Goal: Information Seeking & Learning: Learn about a topic

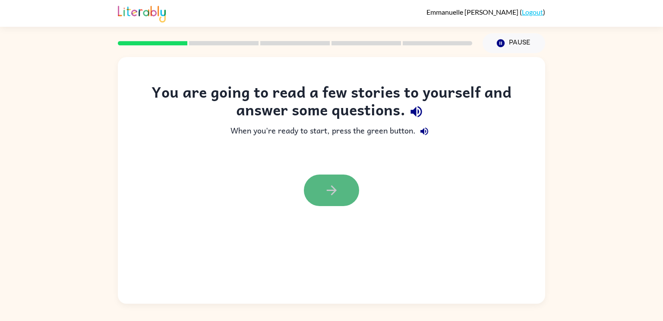
click at [326, 182] on button "button" at bounding box center [331, 190] width 55 height 32
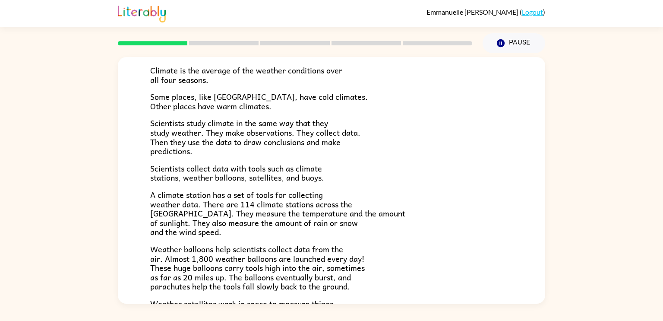
scroll to position [63, 0]
click at [228, 174] on span "Scientists collect data with tools such as climate stations, weather balloons, …" at bounding box center [237, 172] width 174 height 22
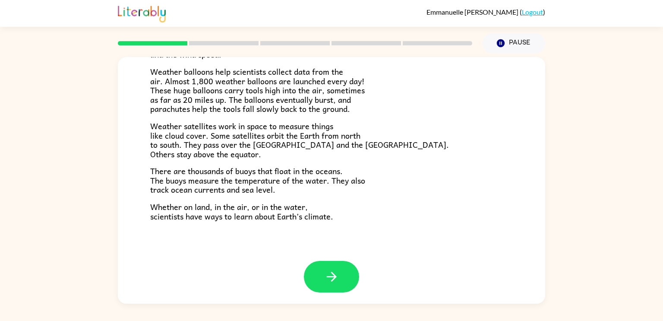
scroll to position [241, 0]
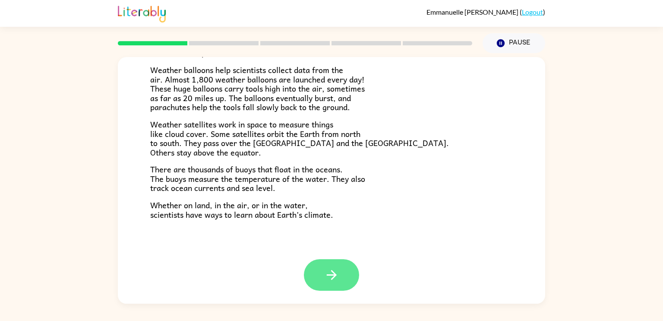
click at [340, 276] on button "button" at bounding box center [331, 275] width 55 height 32
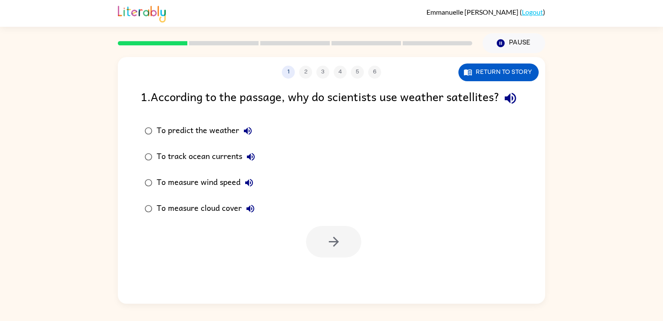
scroll to position [0, 0]
click at [489, 71] on button "Return to story" at bounding box center [499, 72] width 80 height 18
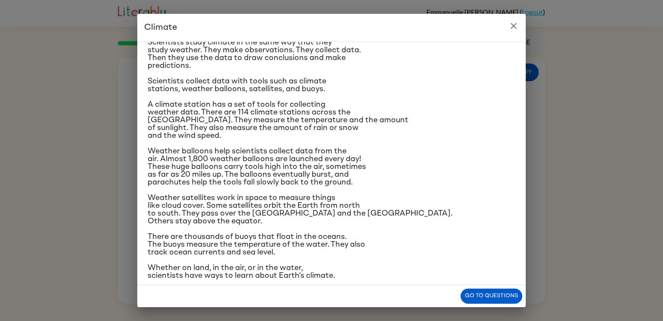
scroll to position [82, 0]
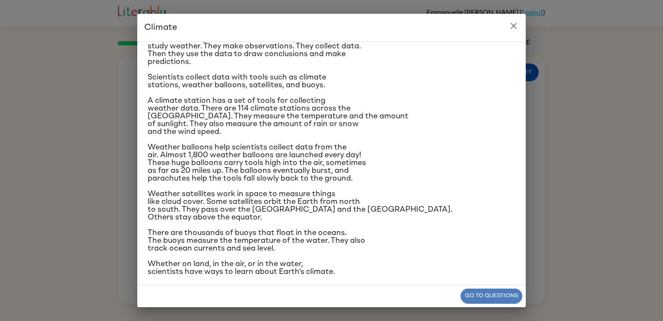
click at [485, 299] on button "Go to questions" at bounding box center [492, 296] width 62 height 15
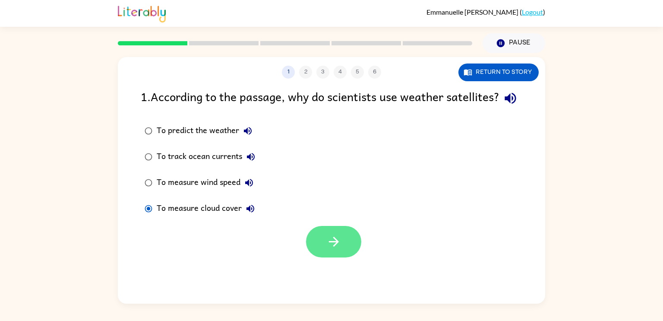
click at [350, 252] on button "button" at bounding box center [333, 242] width 55 height 32
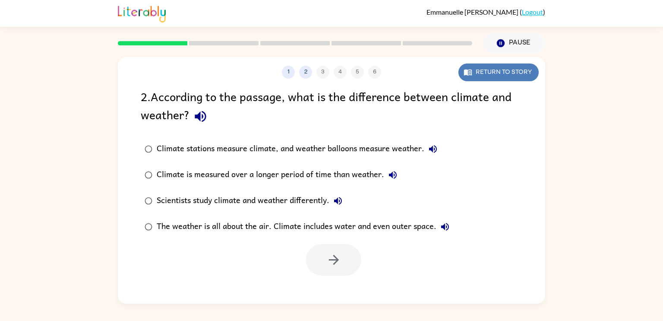
click at [503, 75] on button "Return to story" at bounding box center [499, 72] width 80 height 18
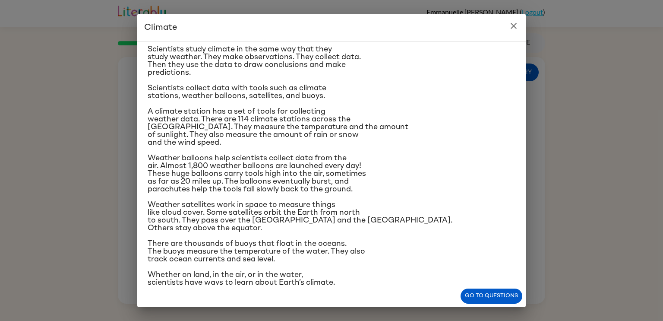
scroll to position [71, 0]
click at [492, 295] on button "Go to questions" at bounding box center [492, 296] width 62 height 15
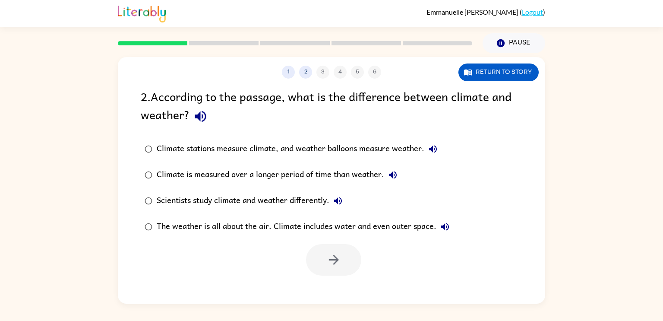
click at [311, 144] on div "Climate stations measure climate, and weather balloons measure weather." at bounding box center [299, 148] width 285 height 17
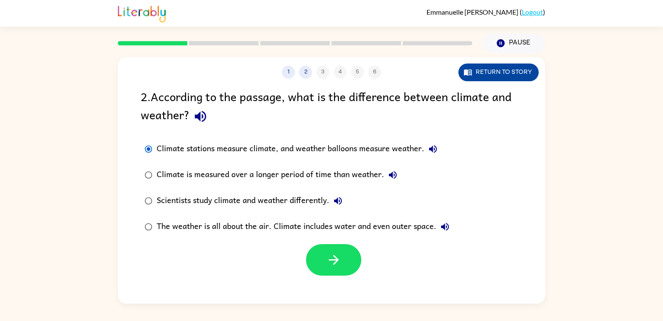
click at [498, 68] on button "Return to story" at bounding box center [499, 72] width 80 height 18
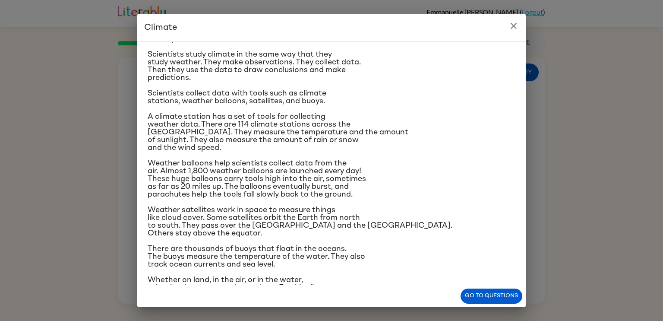
scroll to position [66, 0]
click at [517, 301] on button "Go to questions" at bounding box center [492, 296] width 62 height 15
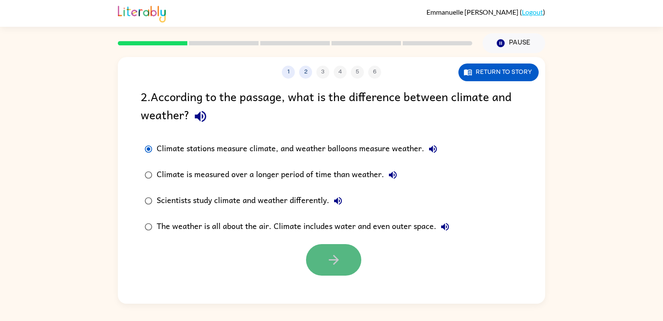
click at [349, 260] on button "button" at bounding box center [333, 260] width 55 height 32
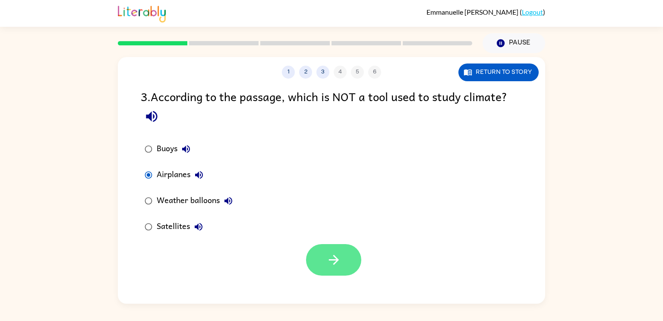
click at [338, 261] on icon "button" at bounding box center [334, 259] width 15 height 15
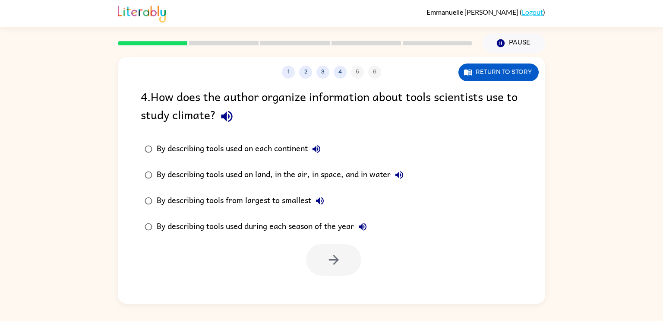
click at [222, 148] on div "By describing tools used on each continent" at bounding box center [241, 148] width 168 height 17
click at [343, 259] on button "button" at bounding box center [333, 260] width 55 height 32
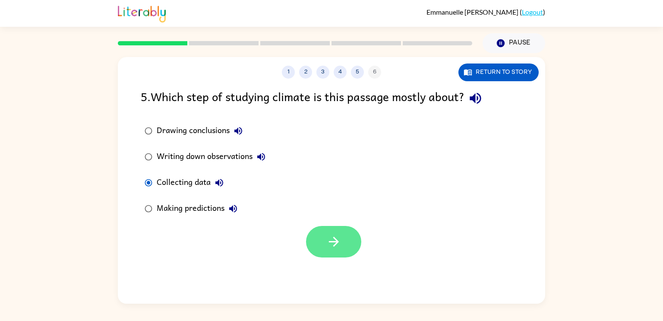
click at [323, 241] on button "button" at bounding box center [333, 242] width 55 height 32
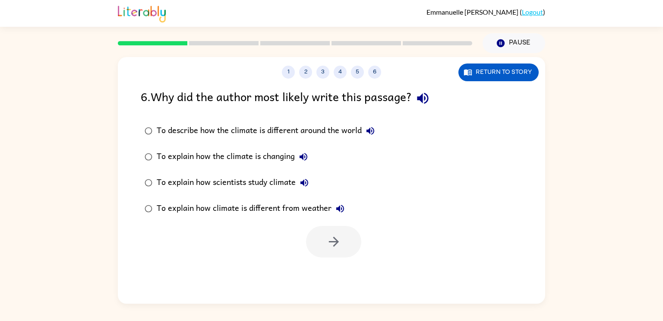
click at [251, 183] on div "To explain how scientists study climate" at bounding box center [235, 182] width 156 height 17
click at [331, 246] on icon "button" at bounding box center [334, 241] width 15 height 15
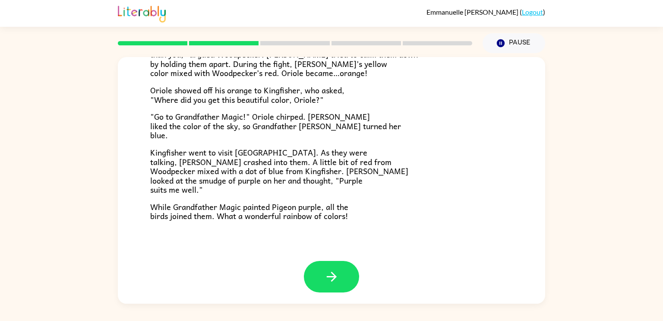
scroll to position [223, 0]
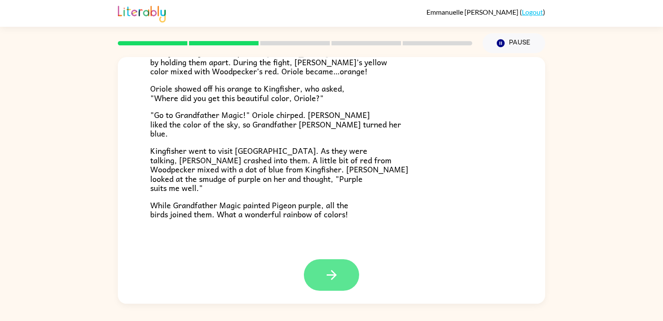
click at [321, 275] on button "button" at bounding box center [331, 275] width 55 height 32
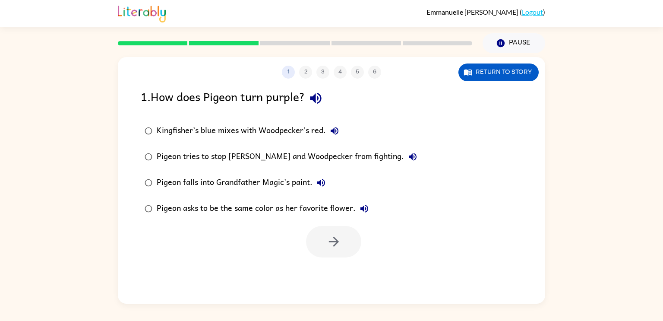
scroll to position [0, 0]
click at [236, 131] on div "Kingfisher’s blue mixes with Woodpecker’s red." at bounding box center [250, 130] width 187 height 17
click at [343, 247] on button "button" at bounding box center [333, 242] width 55 height 32
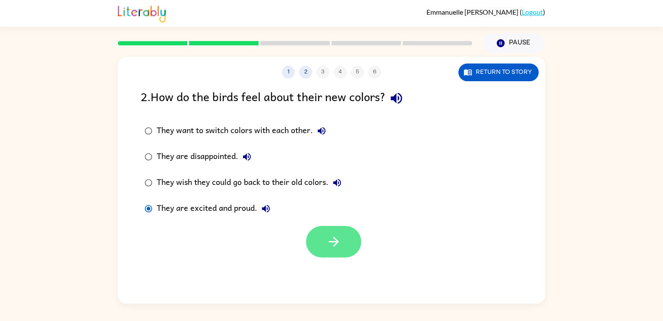
click at [332, 247] on icon "button" at bounding box center [334, 241] width 15 height 15
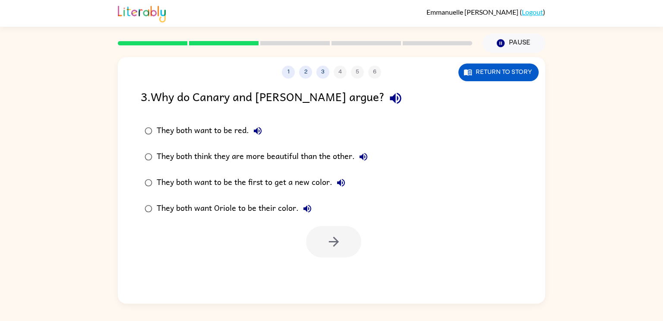
click at [222, 149] on div "They both think they are more beautiful than the other." at bounding box center [265, 156] width 216 height 17
click at [348, 241] on button "button" at bounding box center [333, 242] width 55 height 32
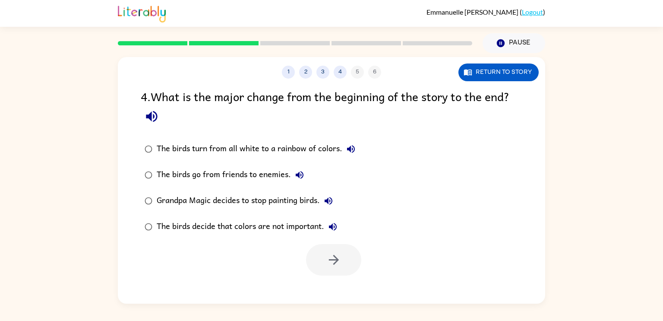
click at [234, 150] on div "The birds turn from all white to a rainbow of colors." at bounding box center [258, 148] width 203 height 17
click at [345, 245] on button "button" at bounding box center [333, 260] width 55 height 32
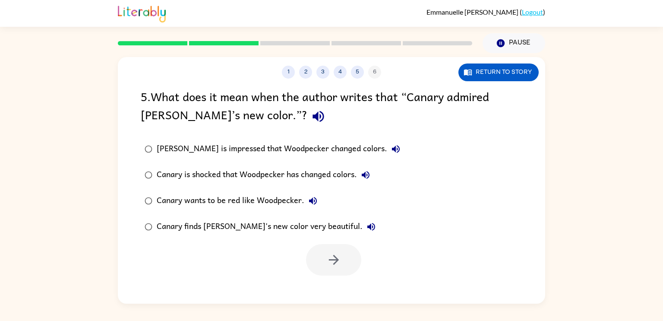
click at [251, 148] on div "Canary is impressed that Woodpecker changed colors." at bounding box center [281, 148] width 248 height 17
click at [245, 228] on div "Canary finds Woodpecker's new color very beautiful." at bounding box center [268, 226] width 223 height 17
click at [332, 259] on icon "button" at bounding box center [334, 259] width 15 height 15
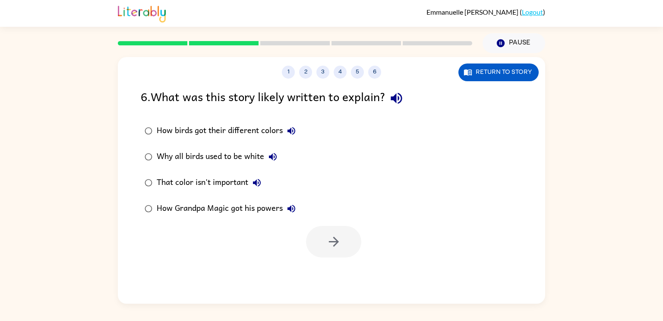
click at [226, 127] on div "How birds got their different colors" at bounding box center [228, 130] width 143 height 17
click at [342, 248] on button "button" at bounding box center [333, 242] width 55 height 32
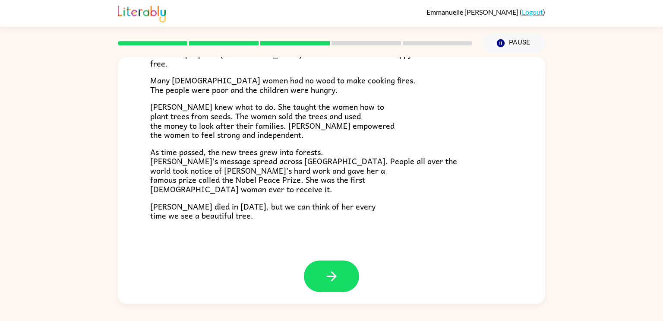
scroll to position [243, 0]
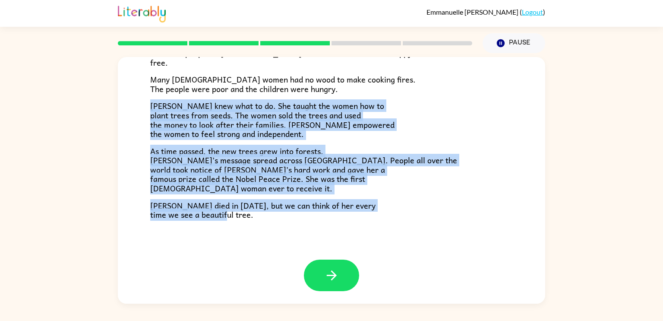
drag, startPoint x: 149, startPoint y: 105, endPoint x: 381, endPoint y: 233, distance: 265.4
click at [381, 233] on div "A Tiny Seed In a village on the slopes of Mount Kenya in Africa, a little girl …" at bounding box center [332, 36] width 428 height 445
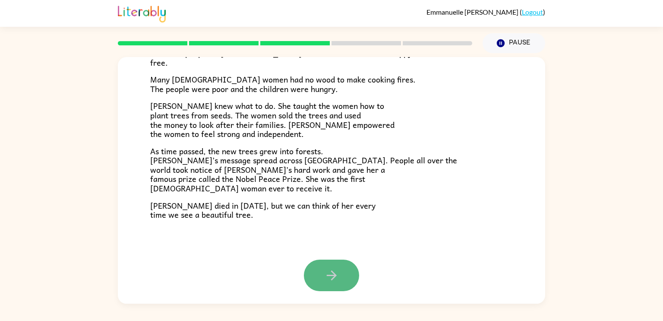
click at [341, 277] on button "button" at bounding box center [331, 276] width 55 height 32
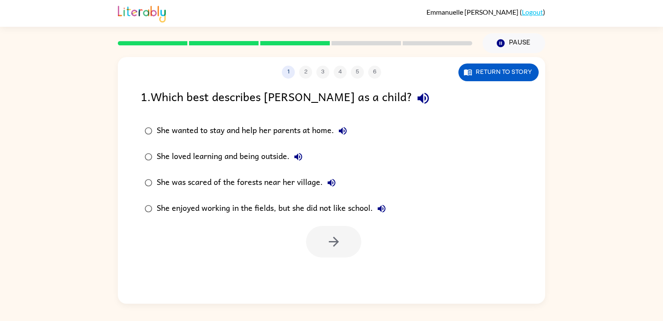
scroll to position [0, 0]
click at [224, 159] on div "She loved learning and being outside." at bounding box center [232, 156] width 150 height 17
click at [335, 243] on icon "button" at bounding box center [334, 241] width 15 height 15
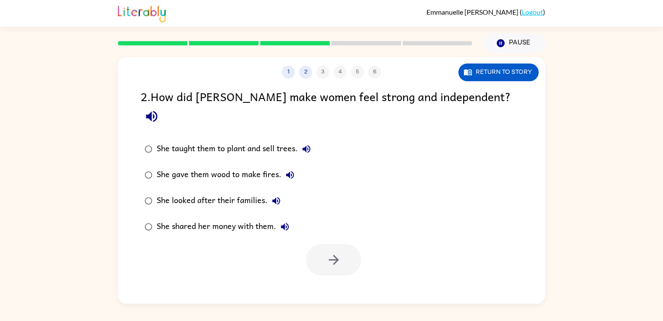
click at [201, 140] on div "She taught them to plant and sell trees." at bounding box center [236, 148] width 159 height 17
click at [337, 252] on icon "button" at bounding box center [334, 259] width 15 height 15
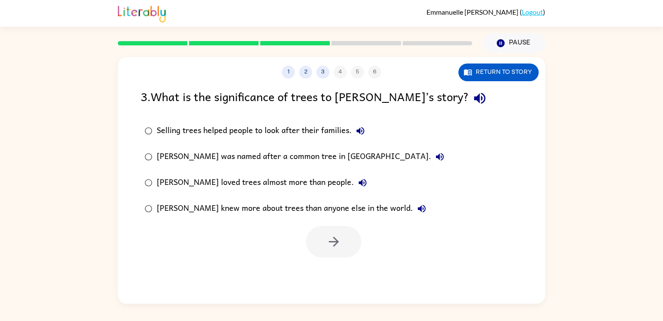
click at [301, 130] on div "Selling trees helped people to look after their families." at bounding box center [263, 130] width 213 height 17
click at [334, 243] on icon "button" at bounding box center [334, 241] width 15 height 15
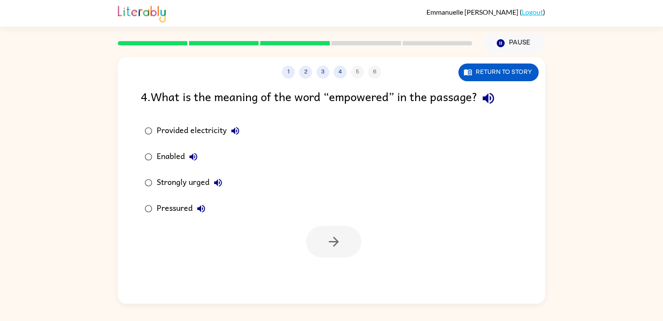
click at [179, 213] on div "Pressured" at bounding box center [183, 208] width 53 height 17
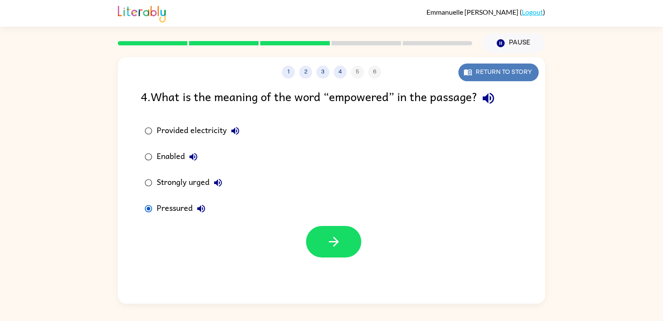
click at [482, 78] on button "Return to story" at bounding box center [499, 72] width 80 height 18
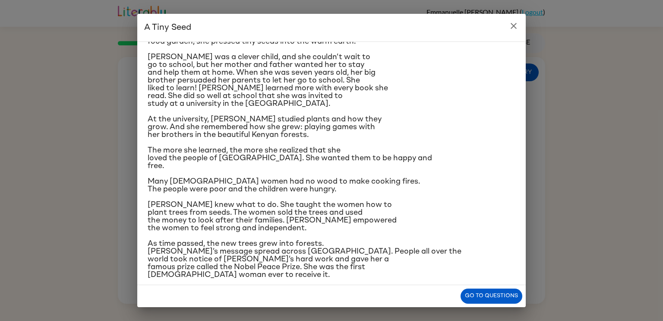
scroll to position [57, 0]
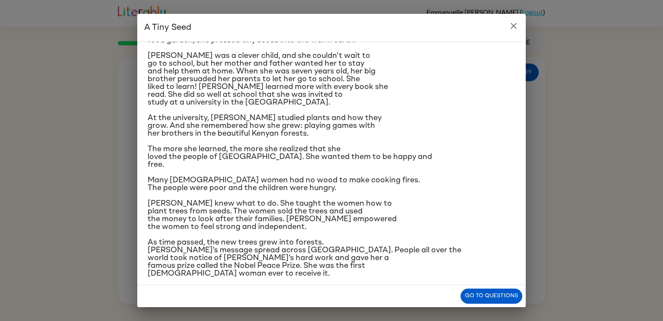
click at [276, 244] on span "As time passed, the new trees grew into forests. [PERSON_NAME]’s message spread…" at bounding box center [305, 257] width 314 height 39
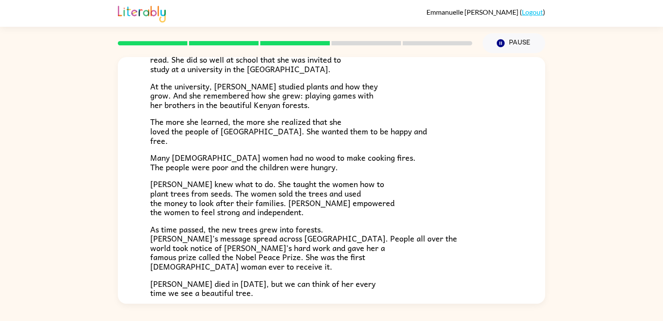
scroll to position [164, 0]
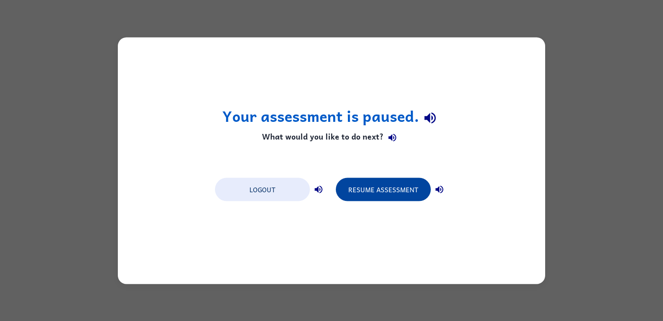
click at [393, 190] on button "Resume Assessment" at bounding box center [383, 189] width 95 height 23
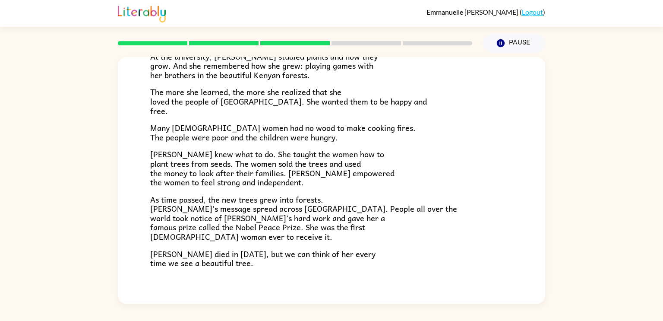
scroll to position [243, 0]
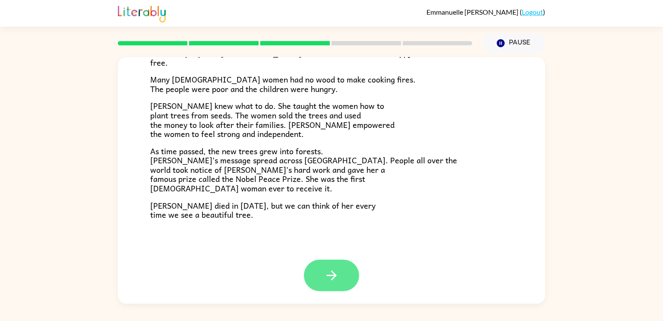
click at [329, 273] on icon "button" at bounding box center [331, 275] width 15 height 15
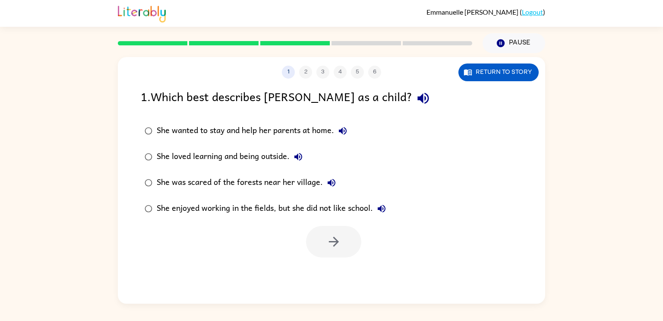
scroll to position [0, 0]
click at [243, 157] on div "She loved learning and being outside." at bounding box center [232, 156] width 150 height 17
click at [330, 236] on icon "button" at bounding box center [334, 241] width 15 height 15
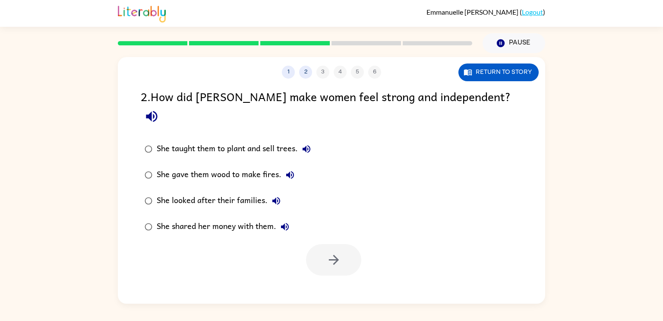
click at [246, 140] on div "She taught them to plant and sell trees." at bounding box center [236, 148] width 159 height 17
click at [325, 244] on button "button" at bounding box center [333, 260] width 55 height 32
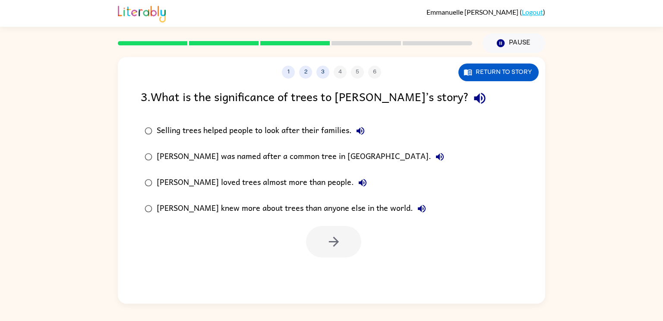
click at [271, 127] on div "Selling trees helped people to look after their families." at bounding box center [263, 130] width 213 height 17
click at [343, 245] on button "button" at bounding box center [333, 242] width 55 height 32
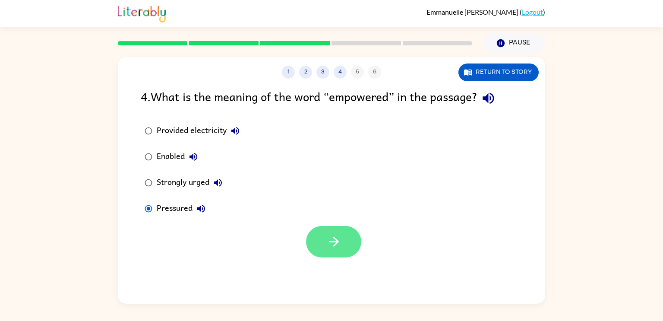
click at [339, 241] on icon "button" at bounding box center [334, 241] width 15 height 15
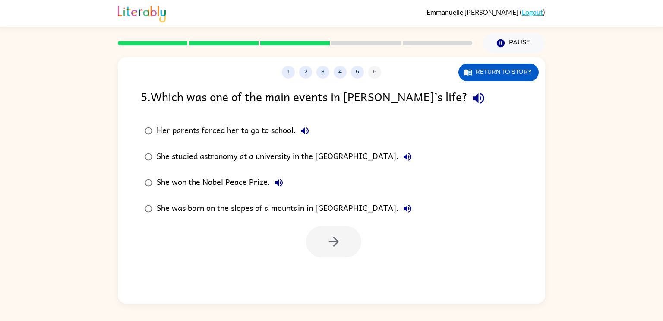
click at [210, 183] on div "She won the Nobel Peace Prize." at bounding box center [222, 182] width 131 height 17
click at [328, 242] on icon "button" at bounding box center [334, 241] width 15 height 15
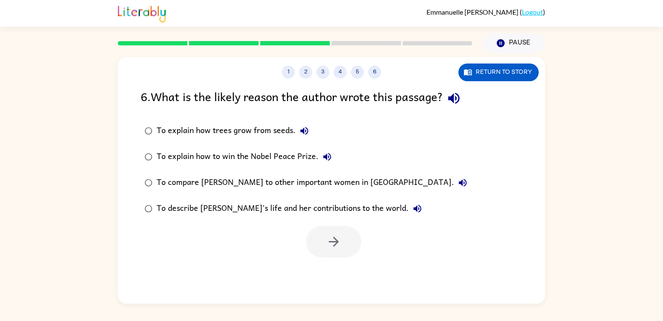
click at [281, 209] on div "To describe [PERSON_NAME]’s life and her contributions to the world." at bounding box center [292, 208] width 270 height 17
click at [346, 237] on button "button" at bounding box center [333, 242] width 55 height 32
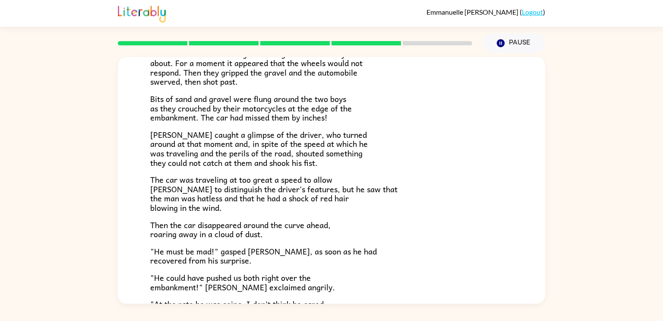
scroll to position [96, 0]
click at [149, 71] on div "The Tower Treasure The car brakes squealed. The driver of the oncoming car swun…" at bounding box center [332, 182] width 428 height 442
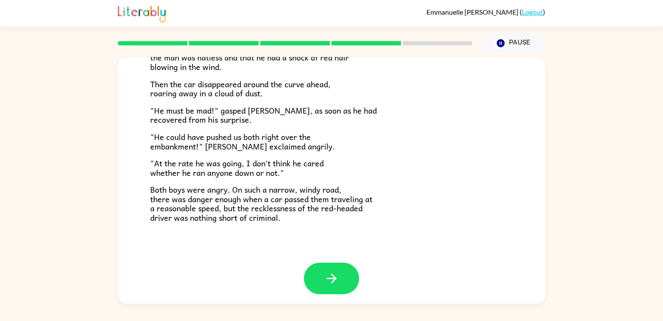
scroll to position [240, 0]
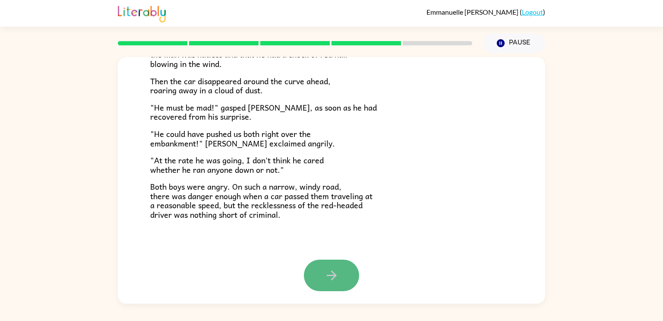
click at [333, 278] on icon "button" at bounding box center [332, 275] width 10 height 10
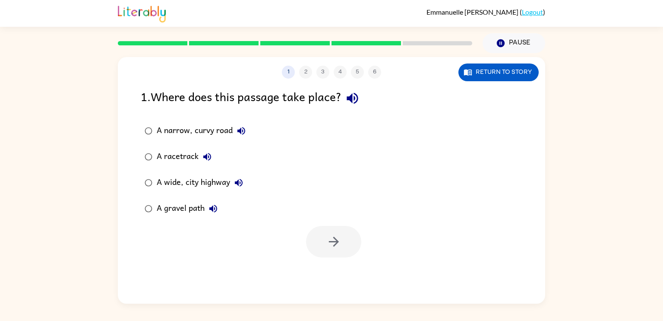
scroll to position [0, 0]
click at [182, 126] on div "A narrow, curvy road" at bounding box center [203, 130] width 93 height 17
click at [324, 244] on button "button" at bounding box center [333, 242] width 55 height 32
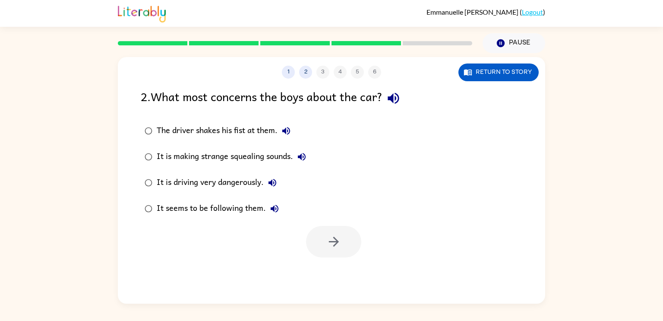
click at [219, 187] on div "It is driving very dangerously." at bounding box center [219, 182] width 124 height 17
click at [338, 242] on icon "button" at bounding box center [334, 241] width 15 height 15
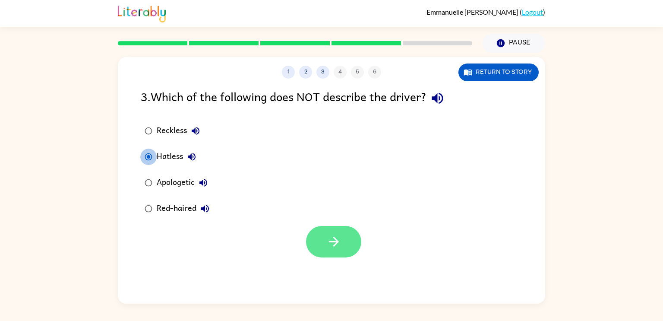
click at [341, 251] on button "button" at bounding box center [333, 242] width 55 height 32
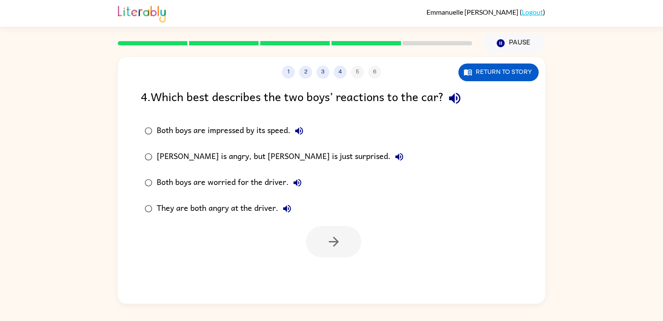
click at [185, 203] on div "They are both angry at the driver." at bounding box center [226, 208] width 139 height 17
click at [346, 236] on button "button" at bounding box center [333, 242] width 55 height 32
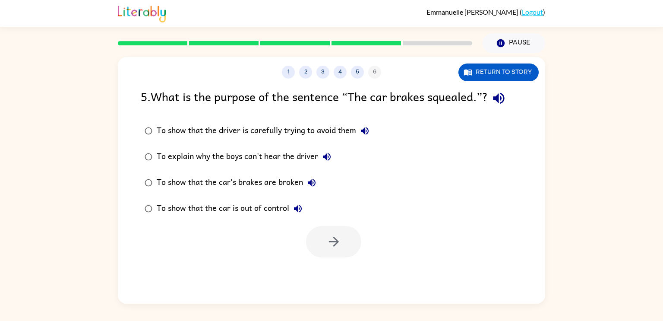
click at [225, 205] on div "To show that the car is out of control" at bounding box center [232, 208] width 150 height 17
click at [348, 245] on button "button" at bounding box center [333, 242] width 55 height 32
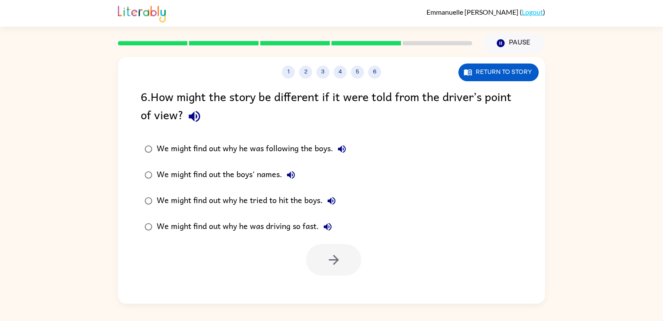
click at [217, 228] on div "We might find out why he was driving so fast." at bounding box center [247, 226] width 180 height 17
click at [331, 260] on icon "button" at bounding box center [334, 260] width 10 height 10
